Goal: Transaction & Acquisition: Book appointment/travel/reservation

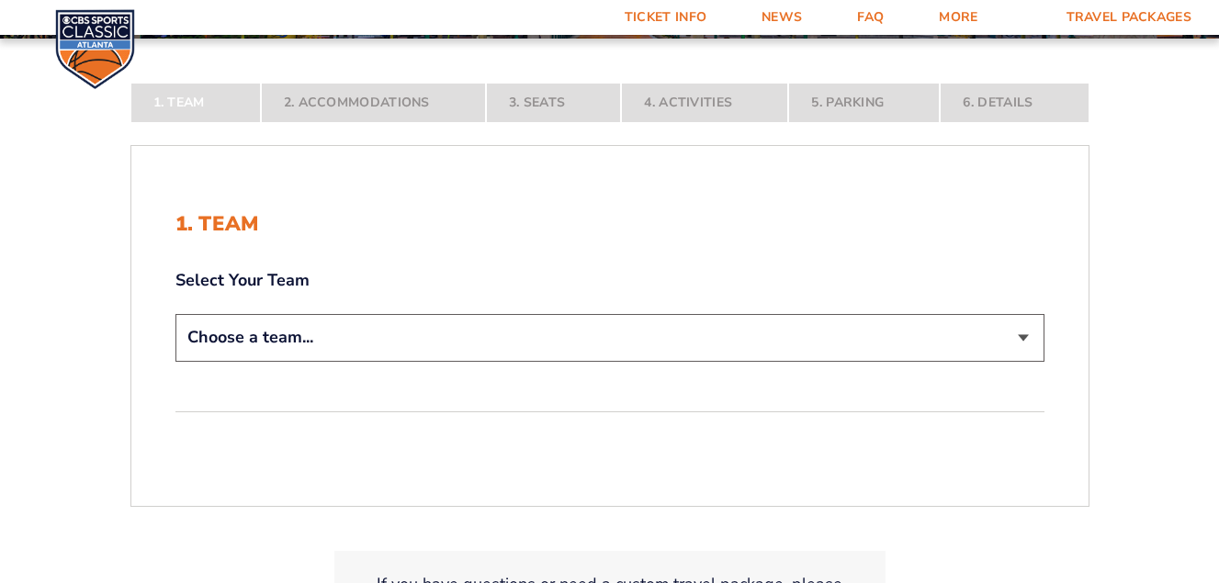
scroll to position [307, 0]
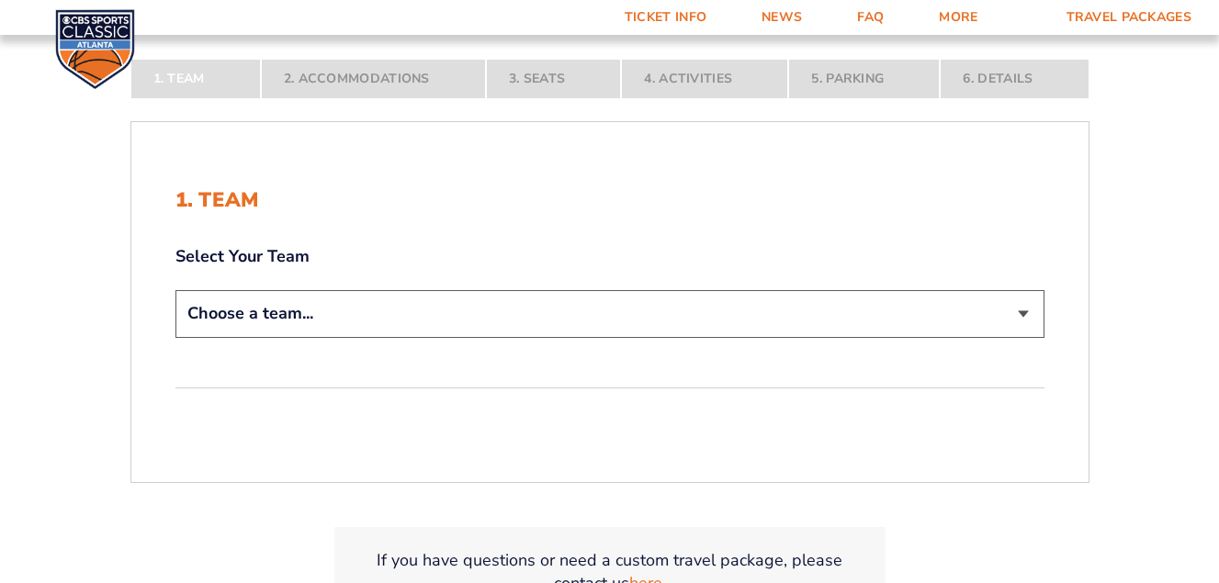
click at [1027, 320] on select "Choose a team... [US_STATE] Wildcats [US_STATE] State Buckeyes [US_STATE] Tar H…" at bounding box center [609, 313] width 869 height 47
select select "12756"
click at [175, 337] on select "Choose a team... [US_STATE] Wildcats [US_STATE] State Buckeyes [US_STATE] Tar H…" at bounding box center [609, 313] width 869 height 47
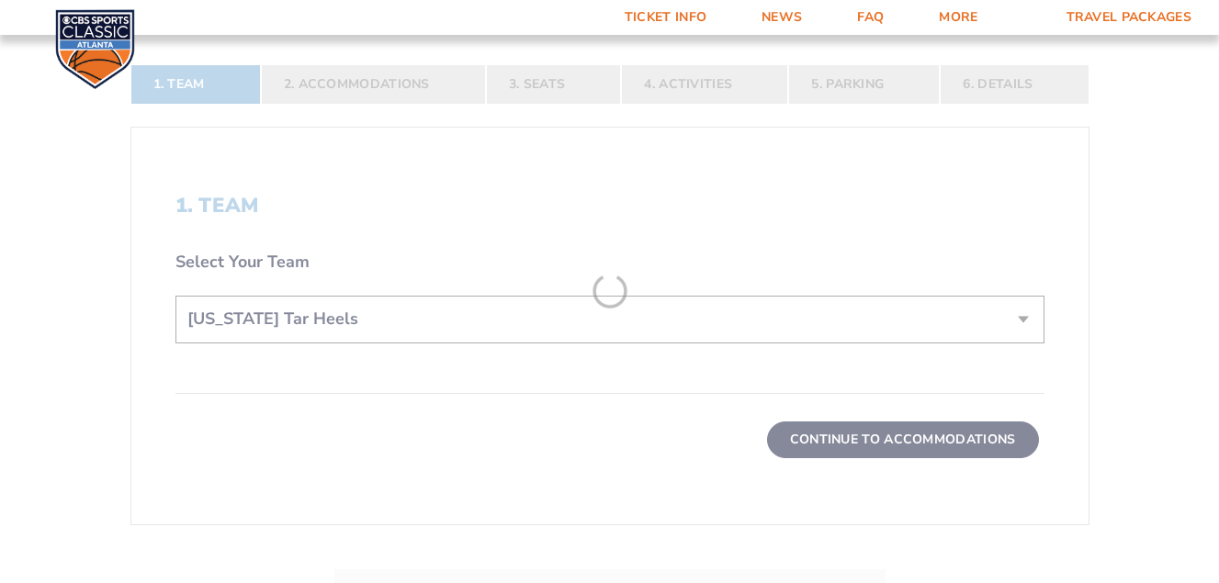
scroll to position [480, 0]
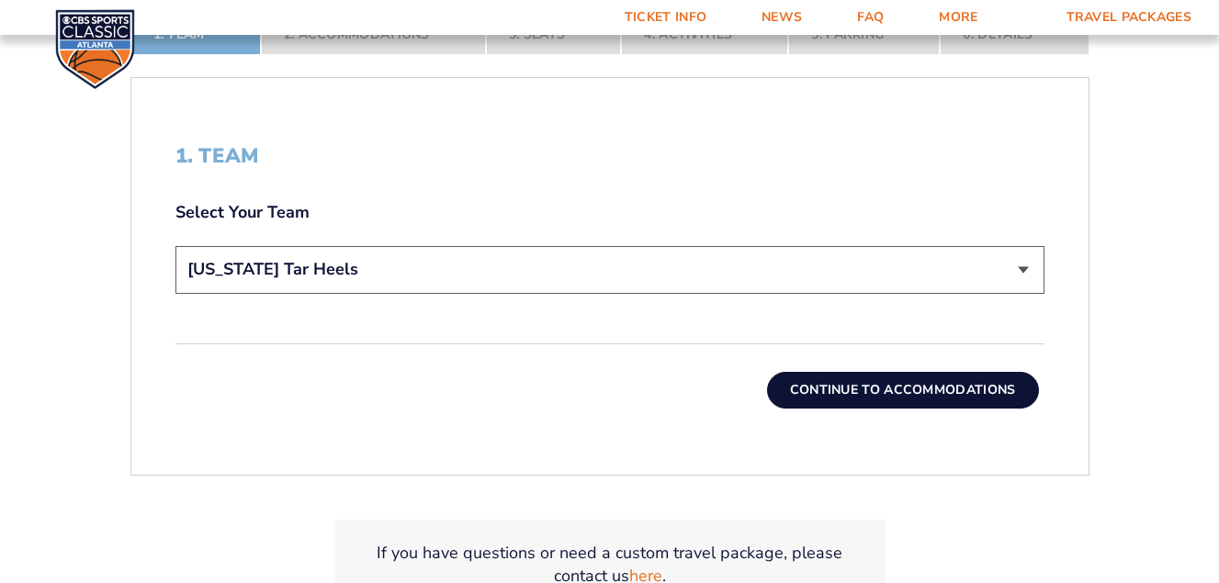
click at [937, 390] on button "Continue To Accommodations" at bounding box center [903, 390] width 272 height 37
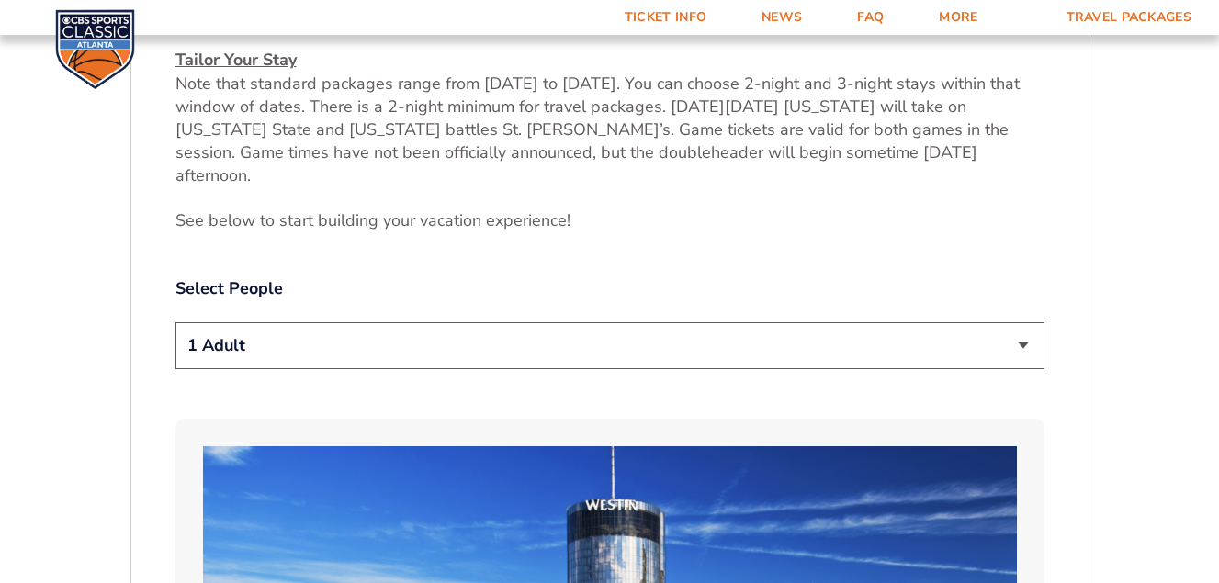
scroll to position [840, 0]
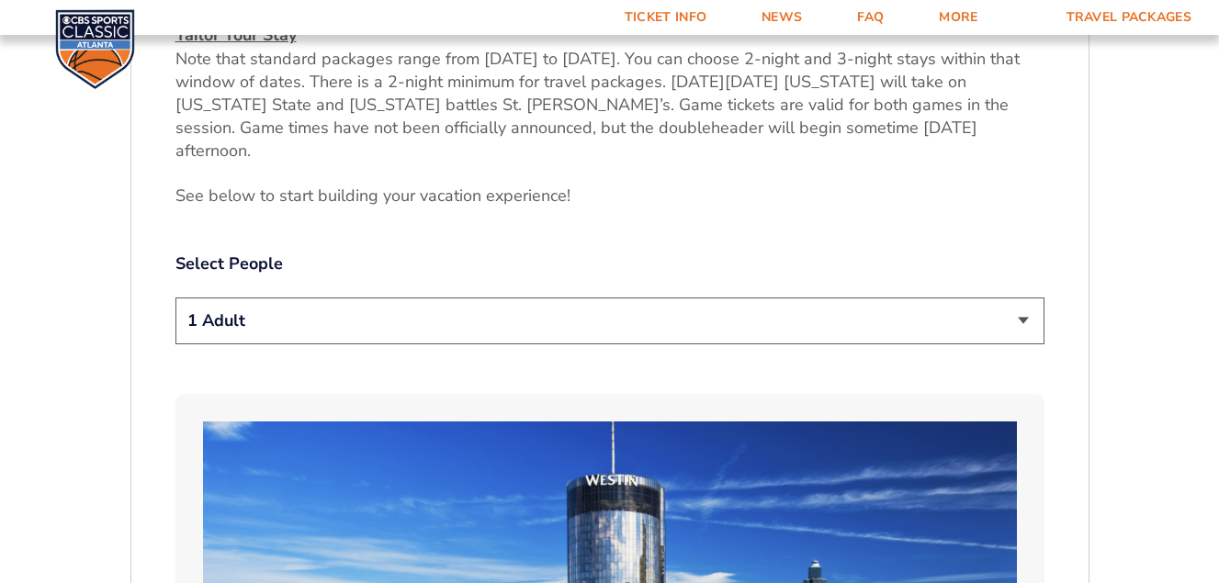
click at [1022, 303] on select "1 Adult 2 Adults 3 Adults 4 Adults 2 Adults + 1 Child 2 Adults + 2 Children 2 A…" at bounding box center [609, 321] width 869 height 47
select select "2 Adults"
click at [175, 298] on select "1 Adult 2 Adults 3 Adults 4 Adults 2 Adults + 1 Child 2 Adults + 2 Children 2 A…" at bounding box center [609, 321] width 869 height 47
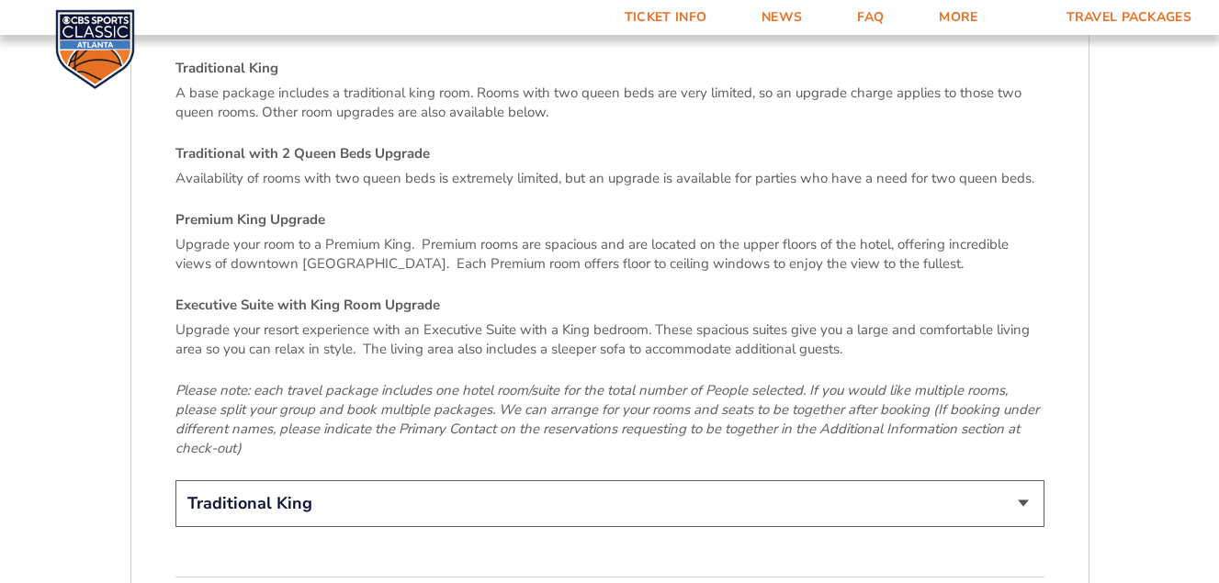
scroll to position [2682, 0]
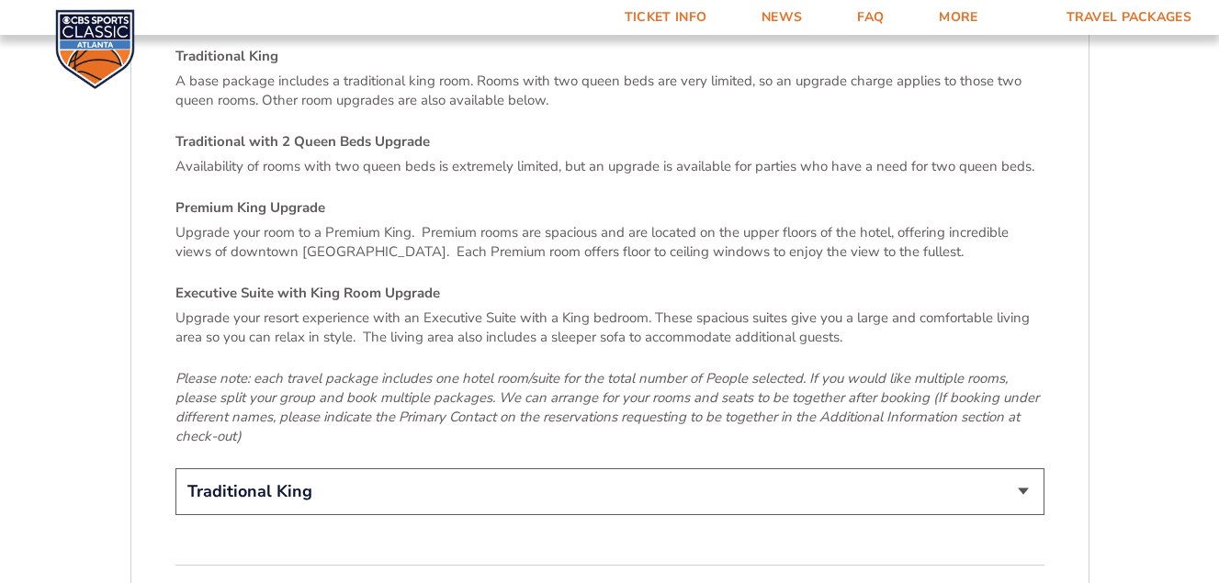
click at [1022, 469] on select "Traditional King Traditional with 2 Queen Beds Upgrade (+$95 per night) Premium…" at bounding box center [609, 492] width 869 height 47
select select "Traditional with 2 Queen Beds Upgrade"
click at [175, 469] on select "Traditional King Traditional with 2 Queen Beds Upgrade (+$95 per night) Premium…" at bounding box center [609, 492] width 869 height 47
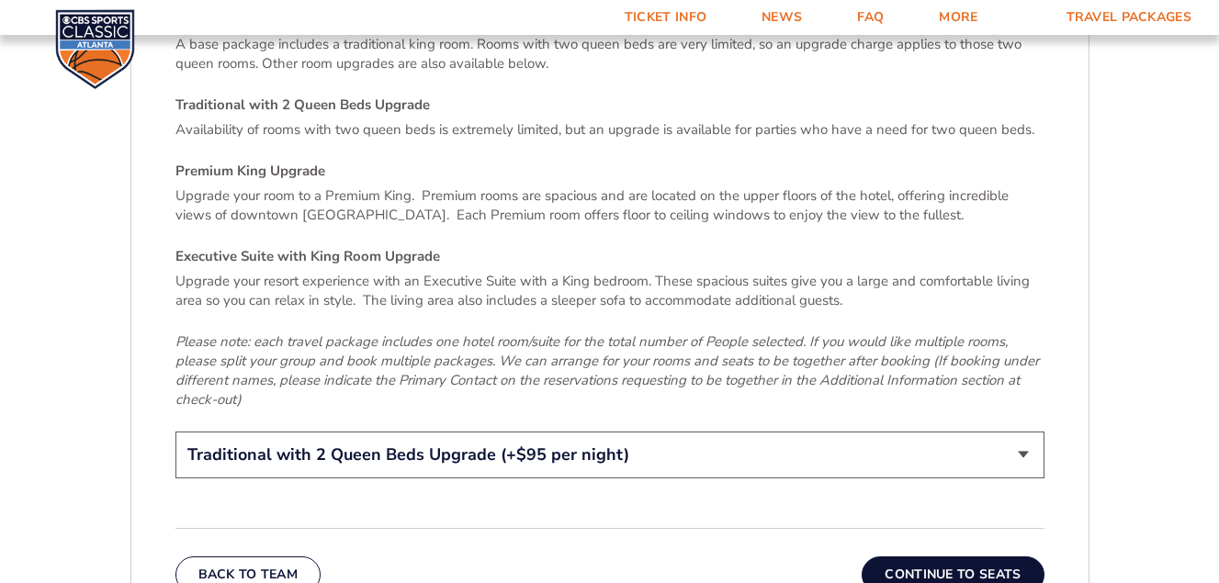
scroll to position [2817, 0]
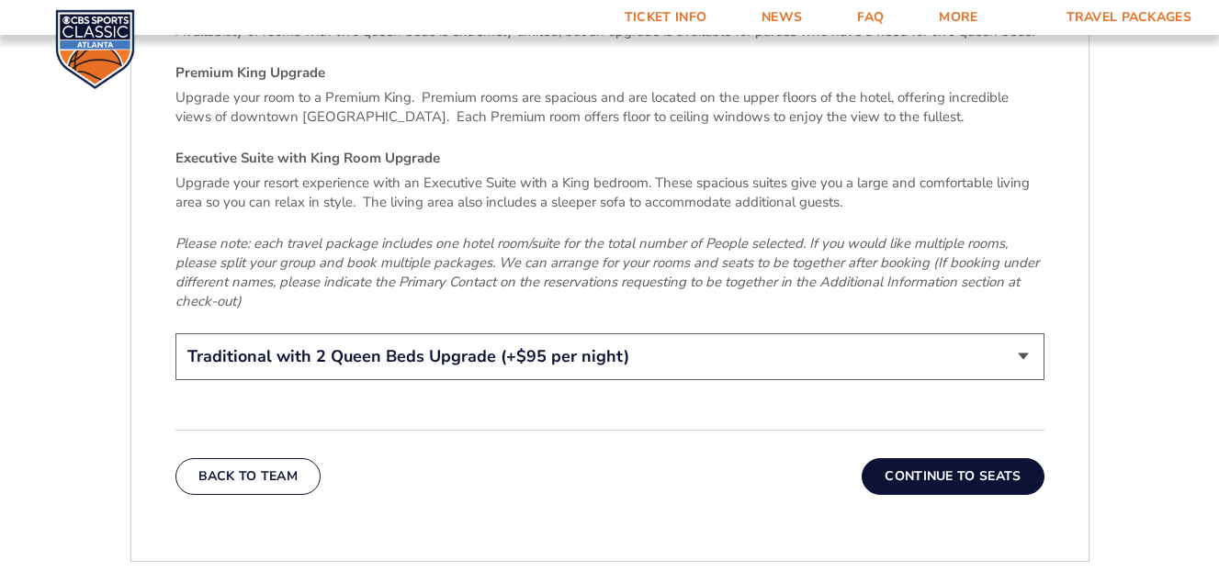
click at [989, 458] on button "Continue To Seats" at bounding box center [953, 476] width 182 height 37
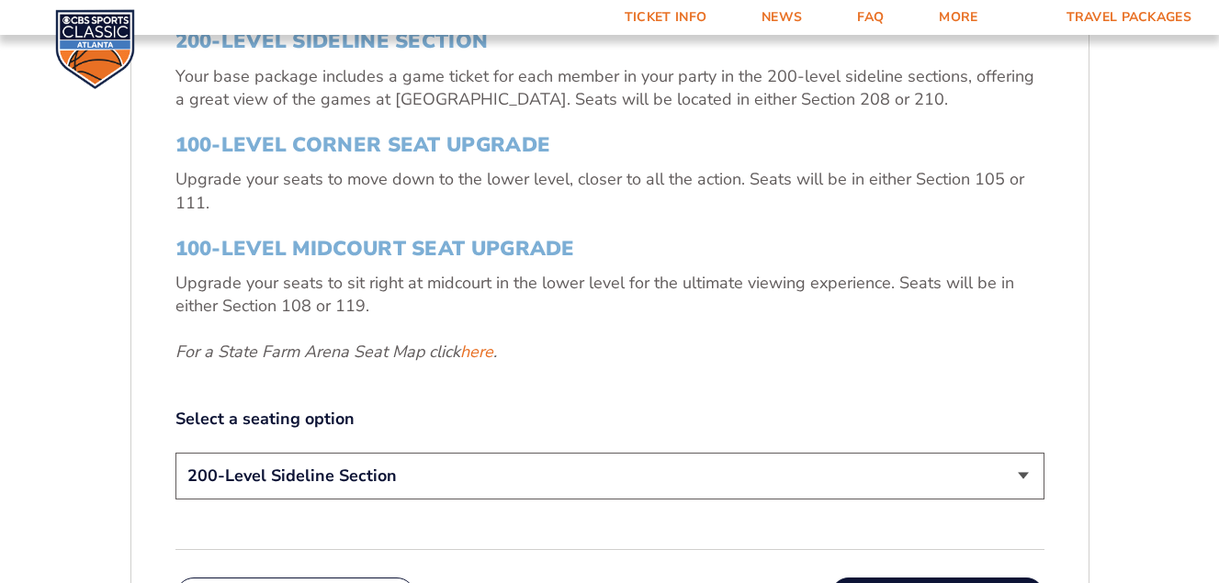
scroll to position [668, 0]
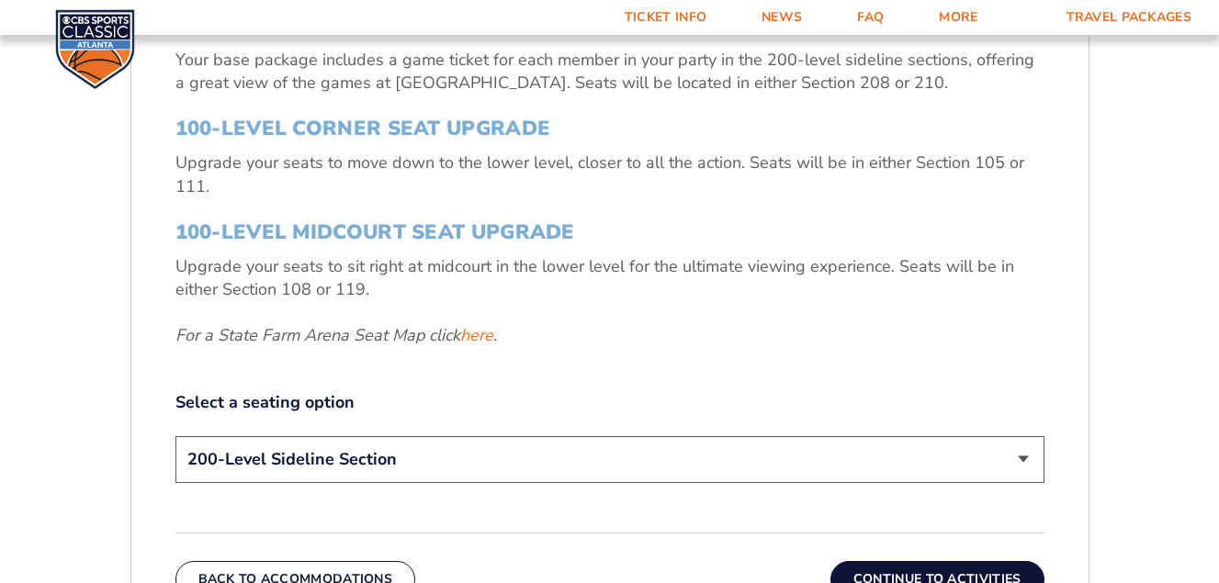
click at [1022, 459] on select "200-Level Sideline Section 100-Level Corner Seat Upgrade (+$120 per person) 100…" at bounding box center [609, 459] width 869 height 47
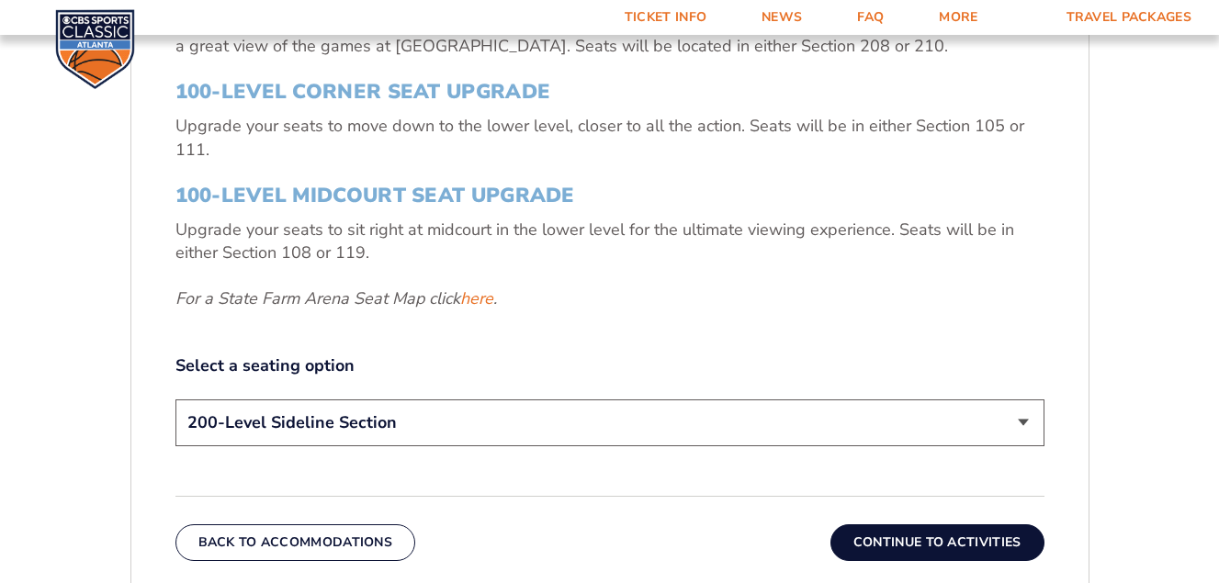
scroll to position [741, 0]
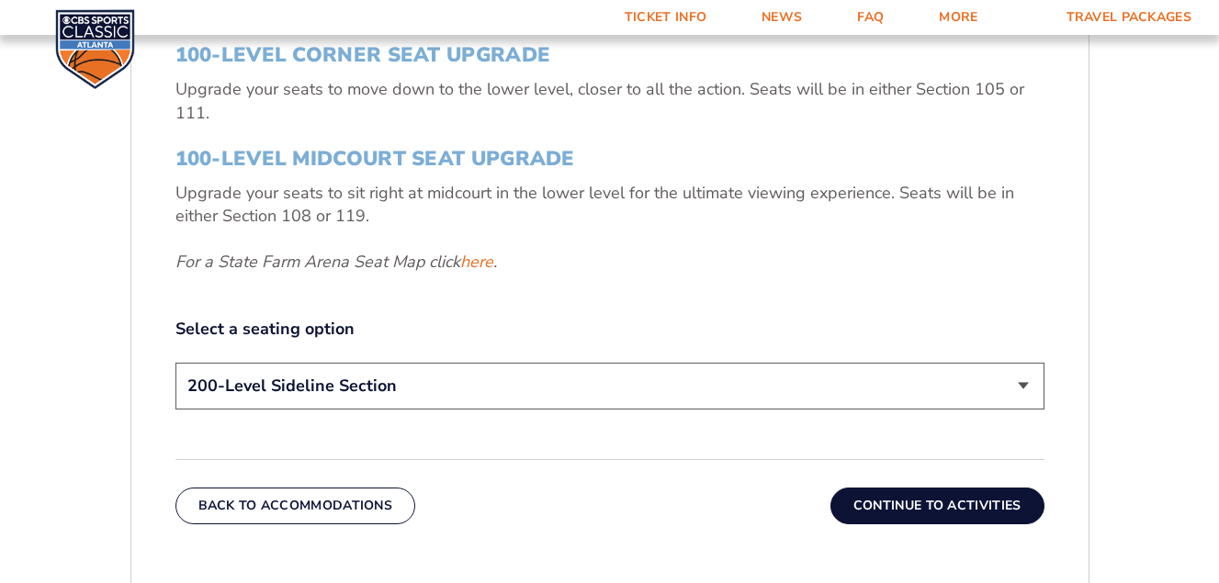
click at [1022, 383] on select "200-Level Sideline Section 100-Level Corner Seat Upgrade (+$120 per person) 100…" at bounding box center [609, 386] width 869 height 47
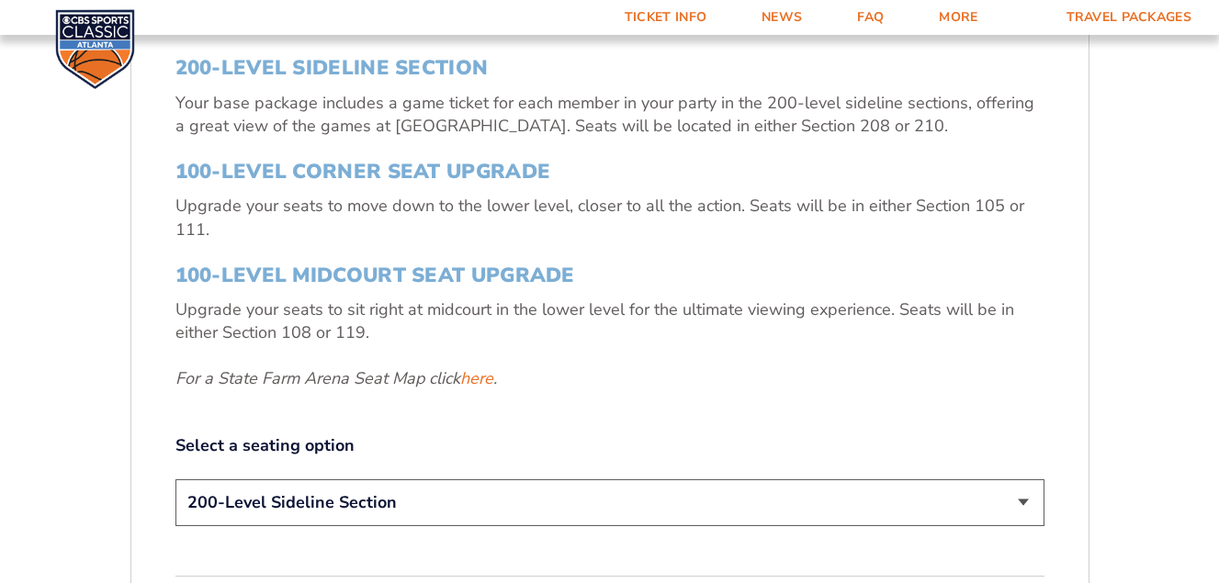
scroll to position [615, 0]
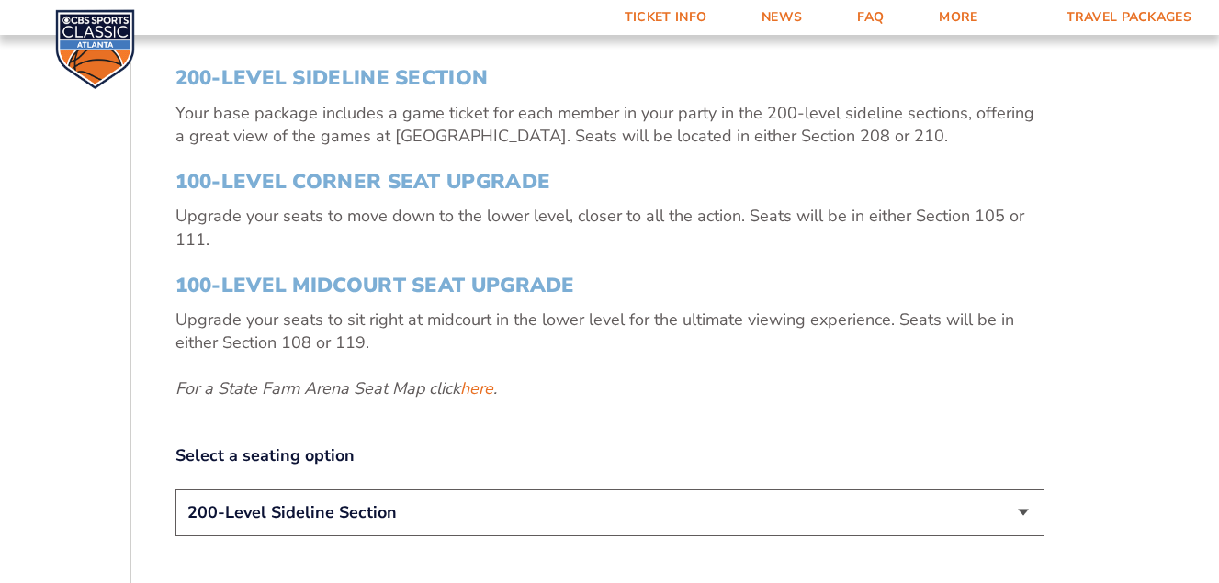
click at [1023, 510] on select "200-Level Sideline Section 100-Level Corner Seat Upgrade (+$120 per person) 100…" at bounding box center [609, 513] width 869 height 47
select select "100-Level Corner Seat Upgrade"
click at [175, 490] on select "200-Level Sideline Section 100-Level Corner Seat Upgrade (+$120 per person) 100…" at bounding box center [609, 513] width 869 height 47
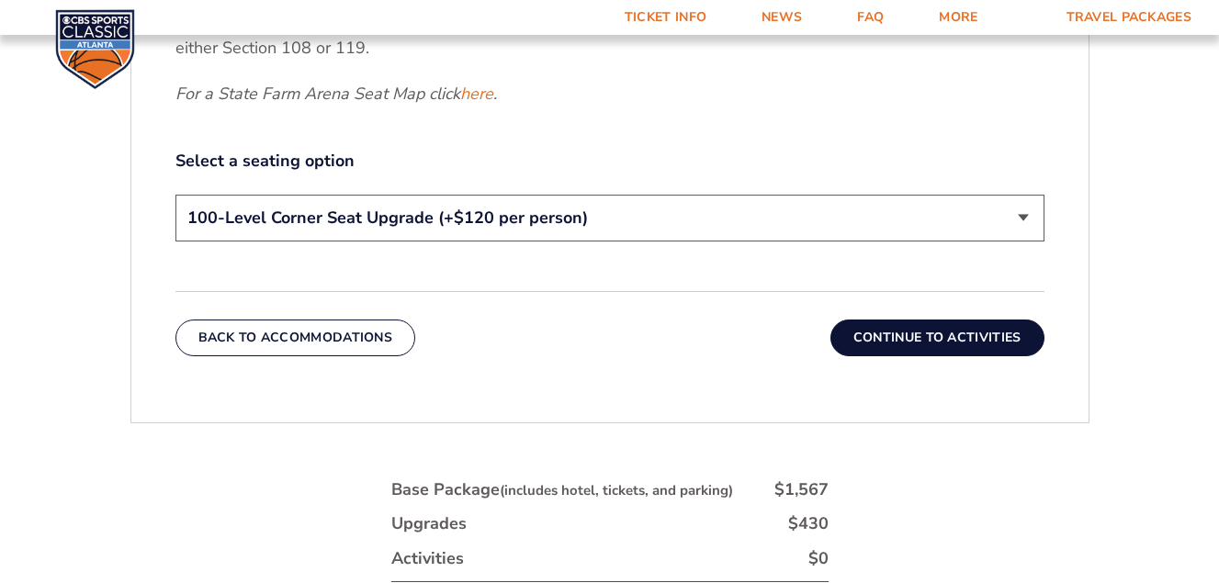
scroll to position [946, 0]
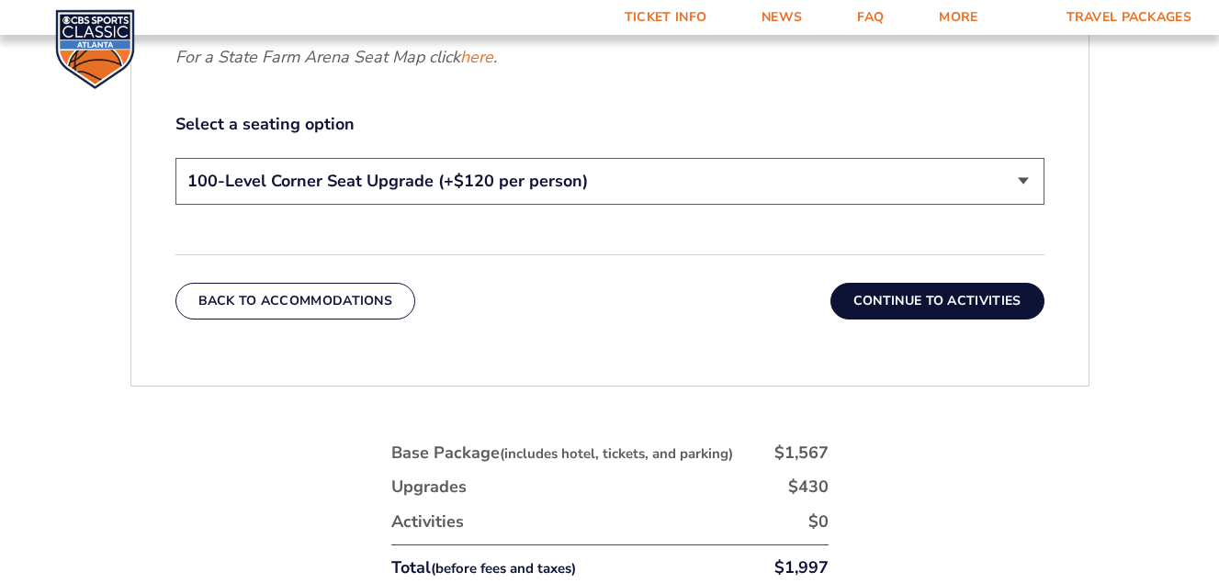
click at [958, 309] on button "Continue To Activities" at bounding box center [937, 301] width 214 height 37
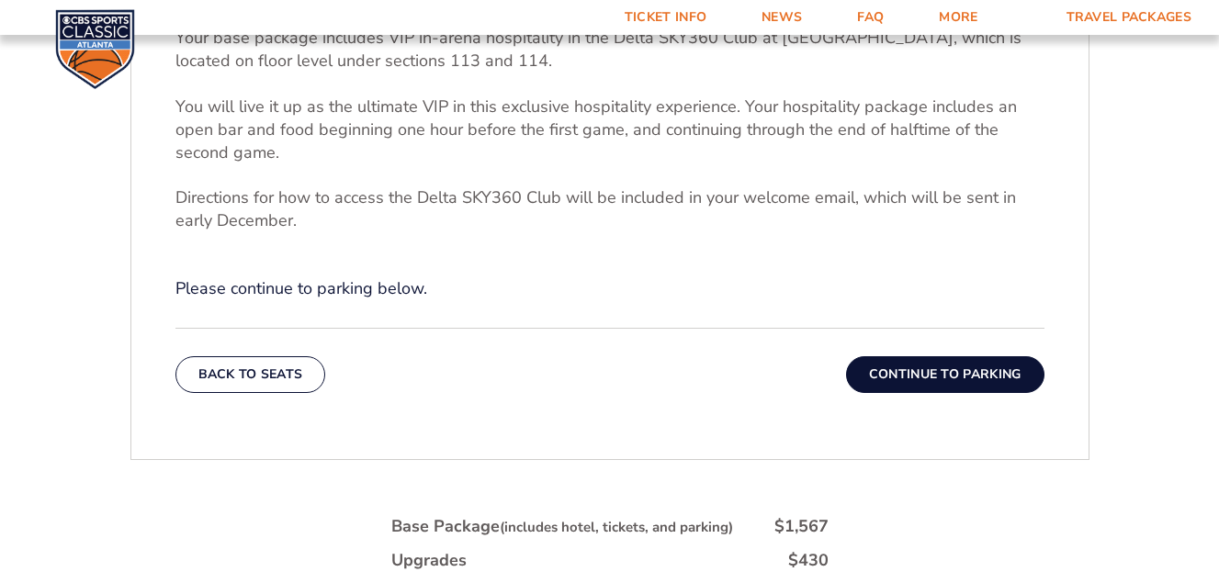
scroll to position [683, 0]
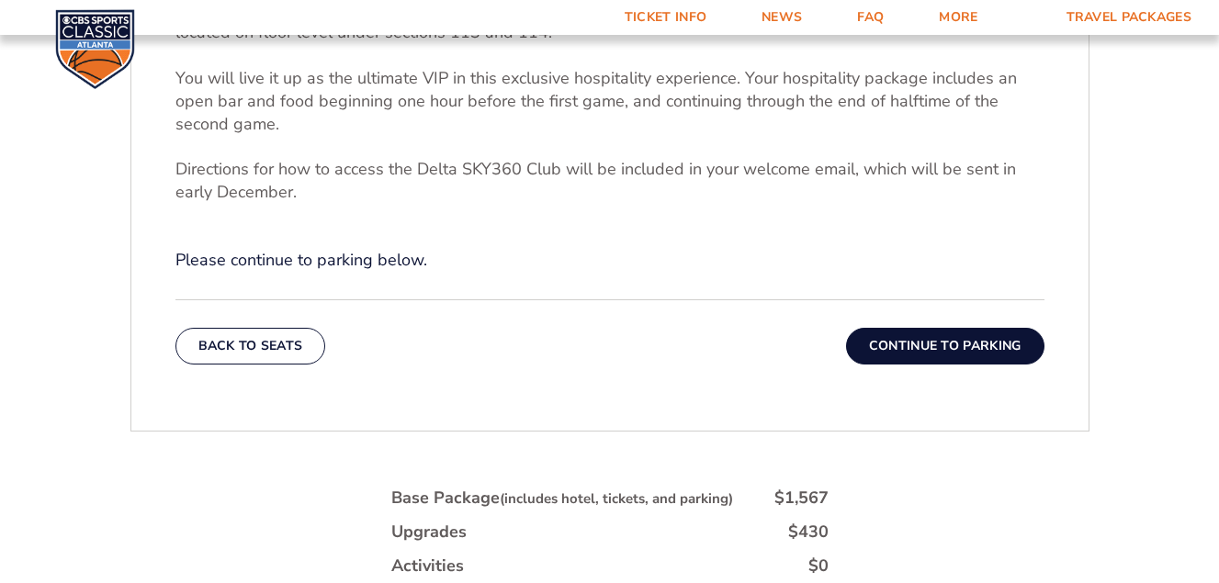
click at [950, 351] on button "Continue To Parking" at bounding box center [945, 346] width 198 height 37
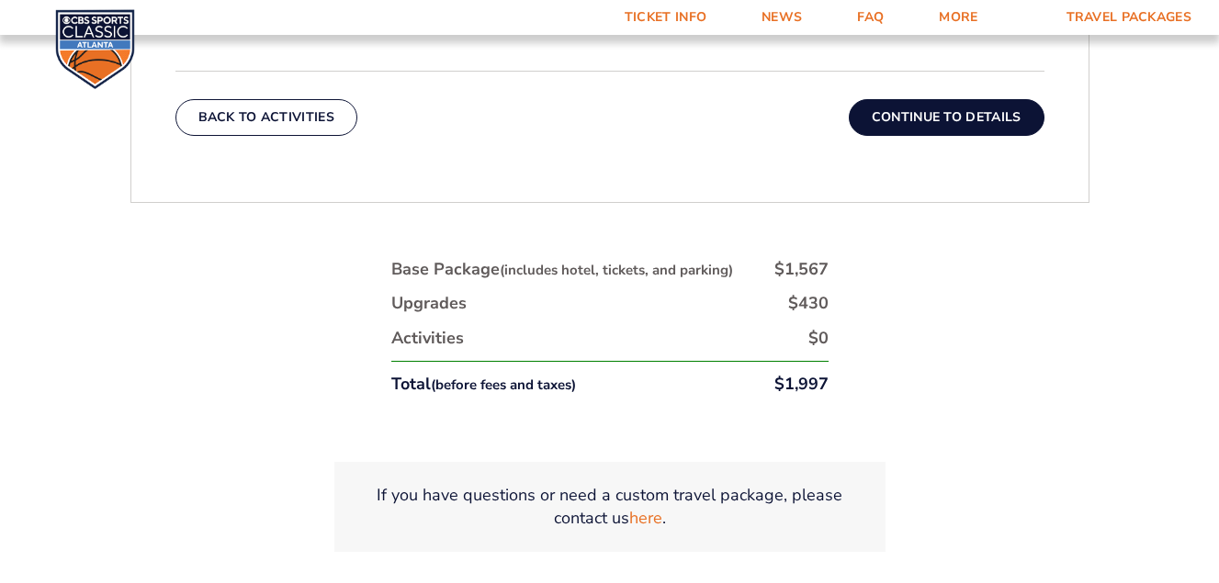
scroll to position [841, 0]
